Goal: Check status: Check status

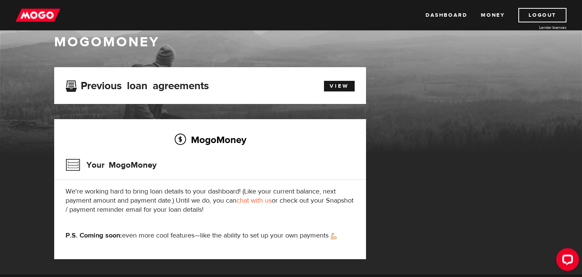
scroll to position [14, 0]
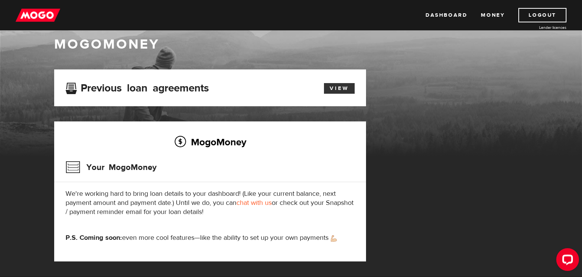
click at [342, 85] on link "View" at bounding box center [339, 88] width 31 height 11
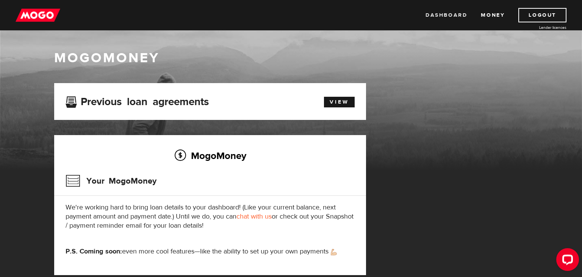
click at [461, 14] on link "Dashboard" at bounding box center [446, 15] width 42 height 14
click at [394, 257] on div "MogoMoney Your MogoMoney application Expired Your MogoMoney credit decision has…" at bounding box center [290, 186] width 485 height 207
click at [373, 65] on h1 "MogoMoney" at bounding box center [291, 58] width 474 height 16
click at [350, 102] on link "View" at bounding box center [339, 102] width 31 height 11
